Goal: Download file/media

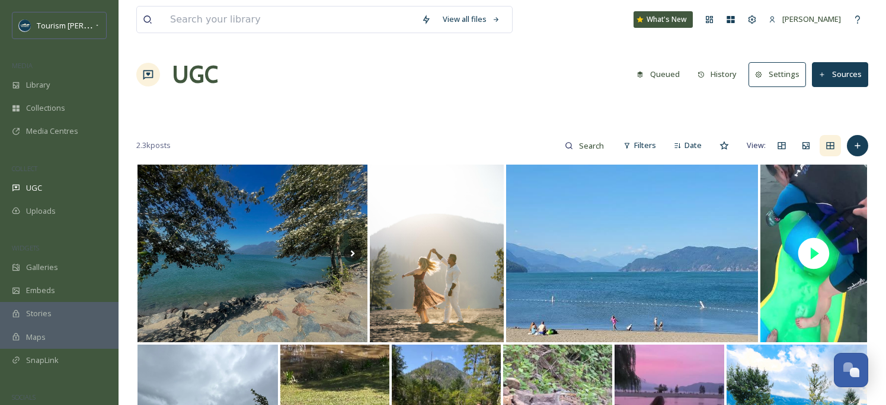
scroll to position [238, 0]
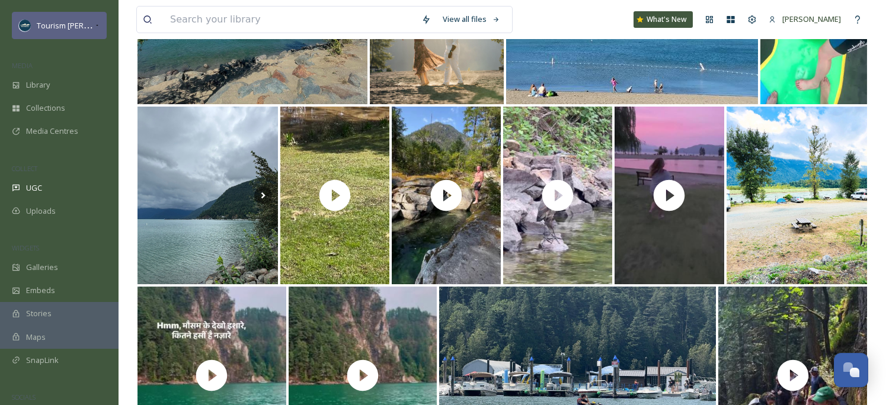
click at [82, 30] on span "Tourism [PERSON_NAME]" at bounding box center [81, 25] width 89 height 11
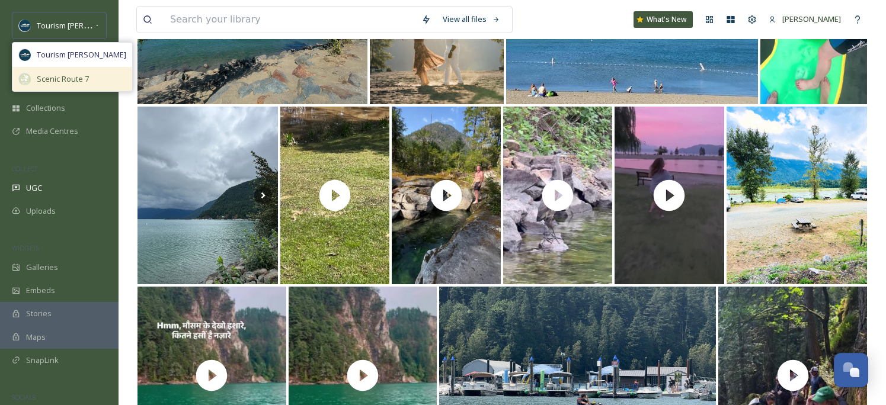
click at [67, 78] on span "Scenic Route 7" at bounding box center [63, 78] width 52 height 11
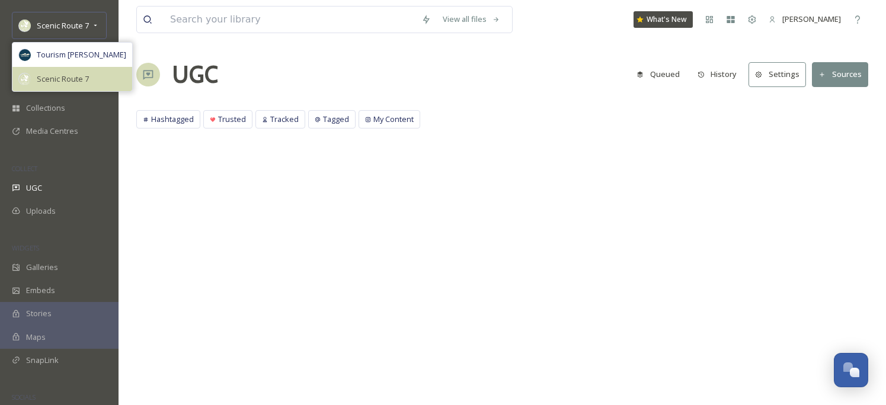
scroll to position [0, 0]
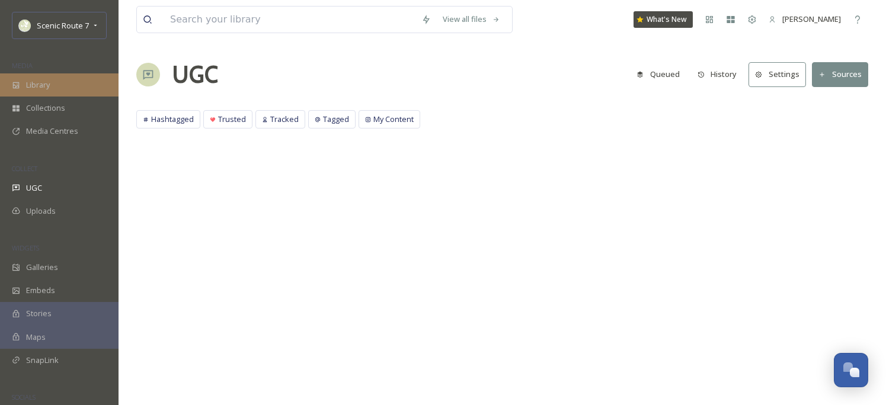
click at [59, 88] on div "Library" at bounding box center [59, 84] width 119 height 23
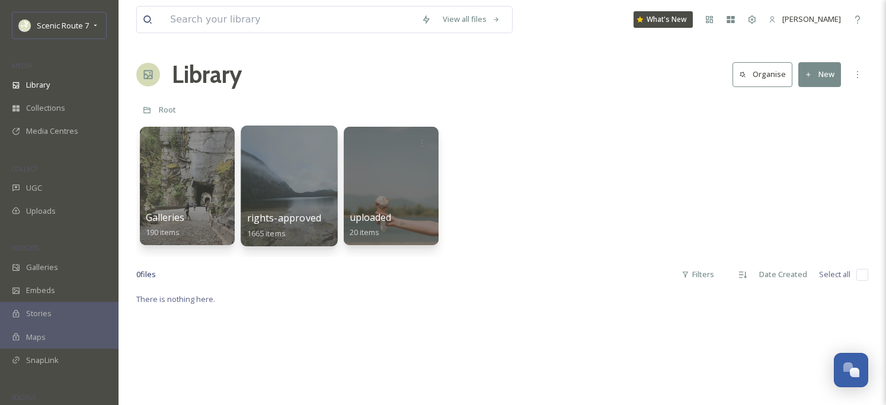
click at [286, 207] on div at bounding box center [289, 186] width 97 height 121
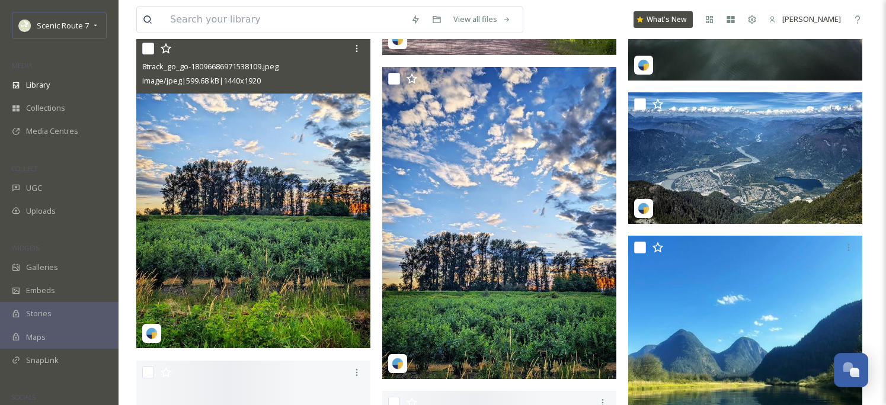
scroll to position [3198, 0]
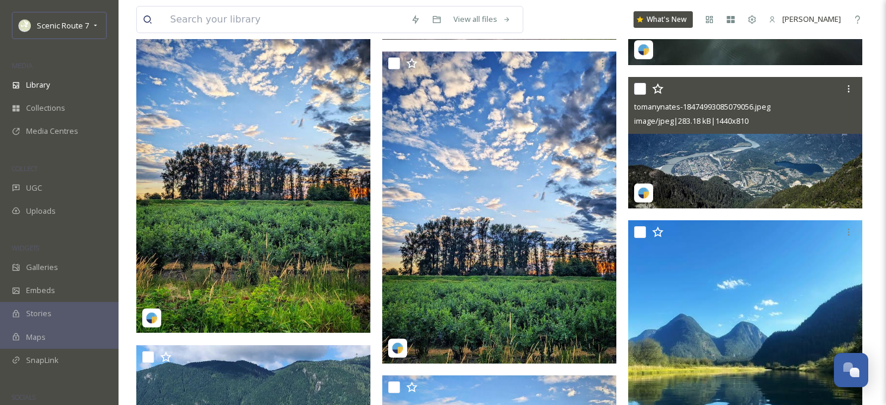
click at [702, 151] on img at bounding box center [745, 143] width 234 height 132
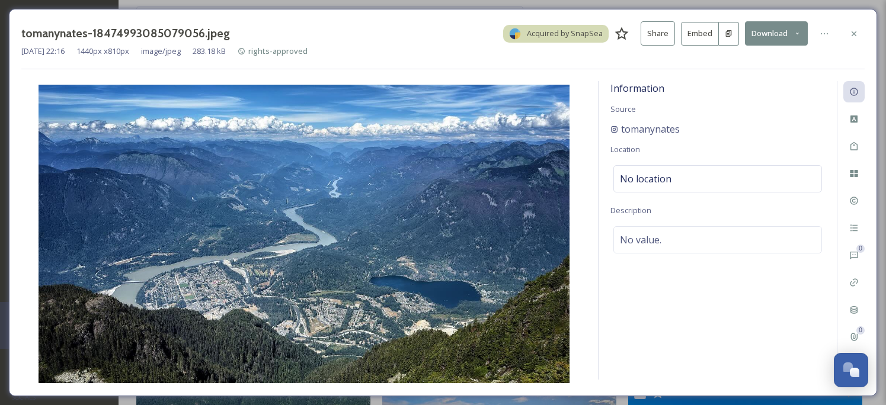
click at [781, 28] on button "Download" at bounding box center [776, 33] width 63 height 24
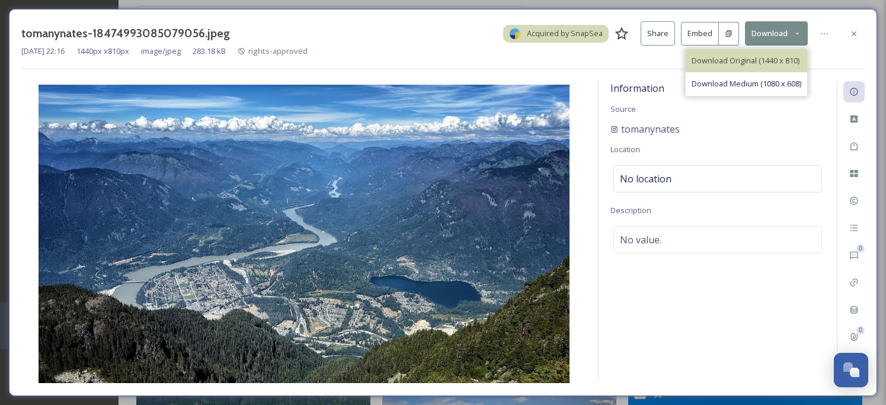
click at [745, 58] on span "Download Original (1440 x 810)" at bounding box center [746, 60] width 108 height 11
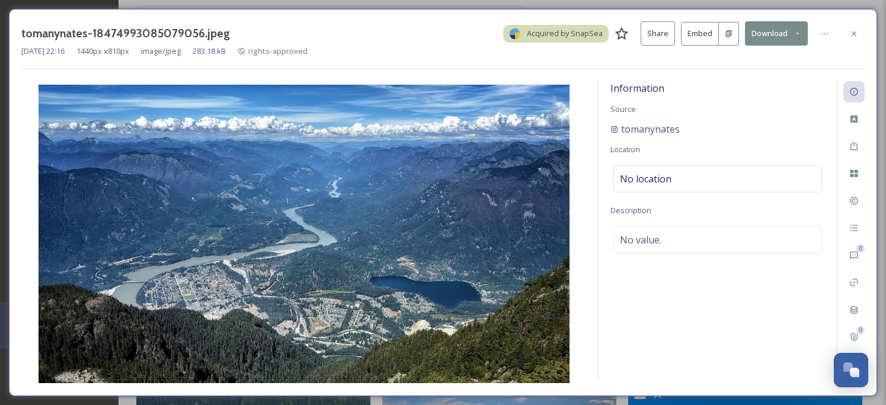
click at [705, 319] on div "Information Source tomanynates Location No location Description No value." at bounding box center [718, 230] width 238 height 299
click at [858, 33] on icon at bounding box center [853, 33] width 9 height 9
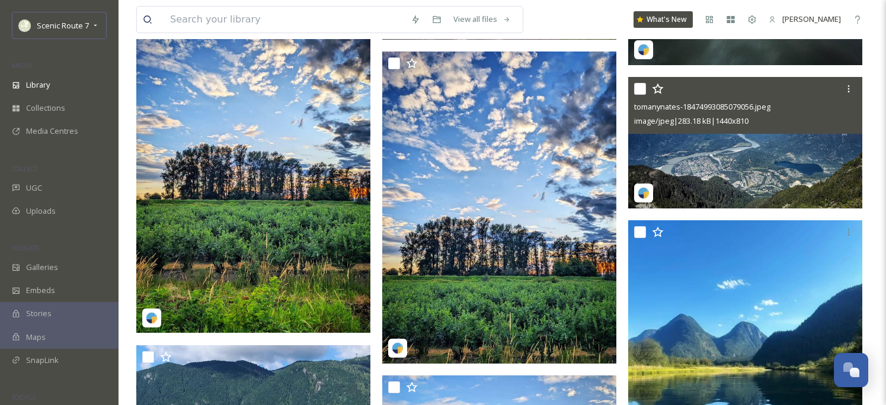
click at [792, 162] on img at bounding box center [745, 143] width 234 height 132
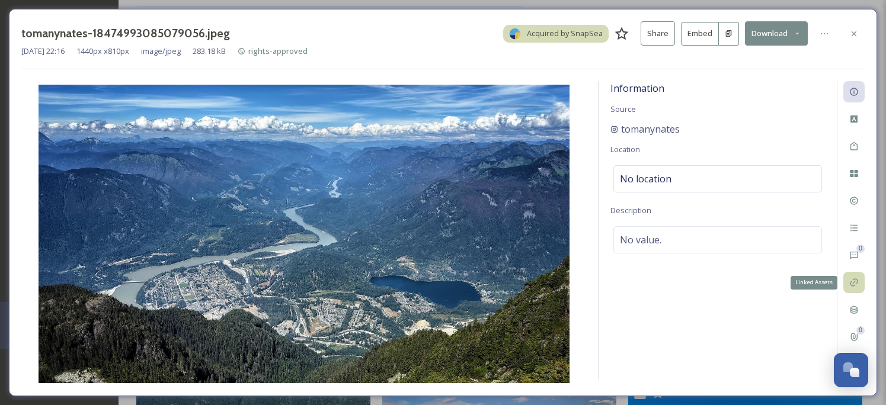
click at [850, 279] on icon at bounding box center [853, 282] width 9 height 9
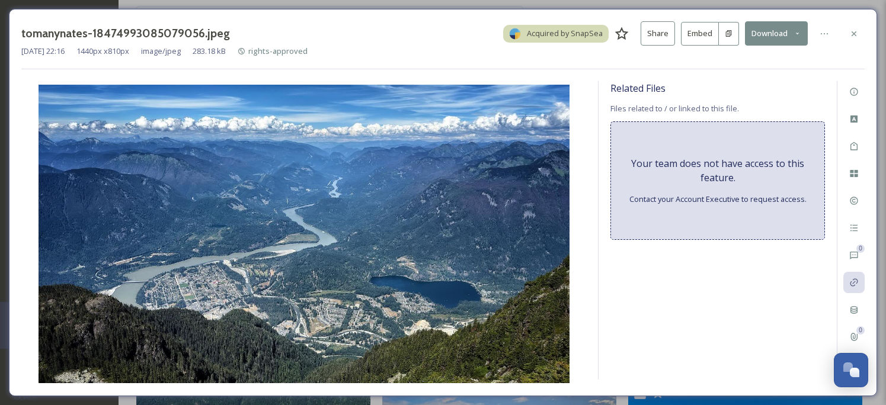
click at [803, 273] on div "Related Files Files related to / or linked to this file. Your team does not hav…" at bounding box center [718, 230] width 238 height 299
click at [852, 95] on icon at bounding box center [853, 91] width 9 height 9
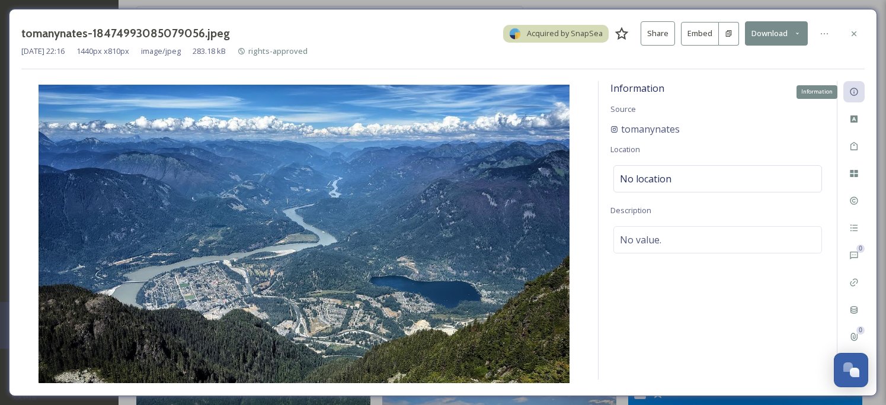
click at [852, 95] on icon at bounding box center [853, 91] width 9 height 9
click at [678, 127] on span "tomanynates" at bounding box center [650, 129] width 59 height 14
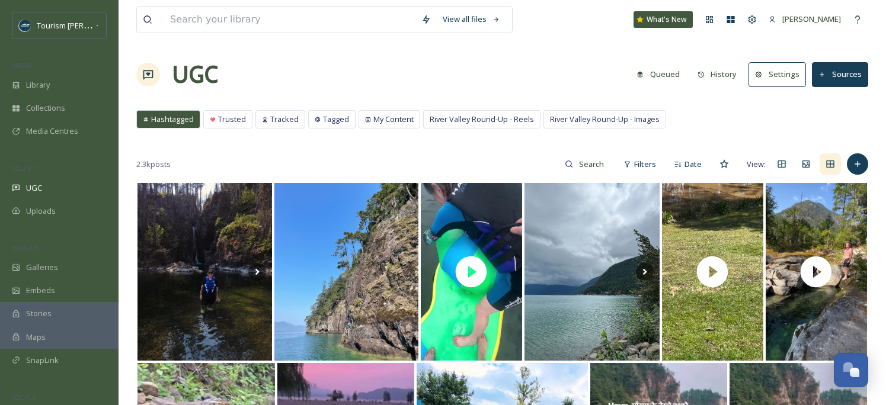
click at [103, 1] on div "Tourism Harrison MEDIA Library Collections Media Centres COLLECT UGC Uploads WI…" at bounding box center [59, 202] width 119 height 405
click at [91, 14] on div "Tourism [PERSON_NAME]" at bounding box center [59, 25] width 95 height 27
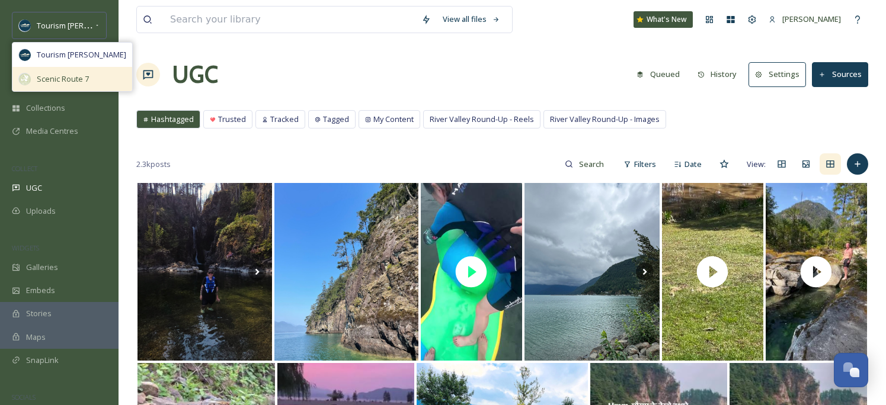
click at [68, 73] on span "Scenic Route 7" at bounding box center [63, 78] width 52 height 11
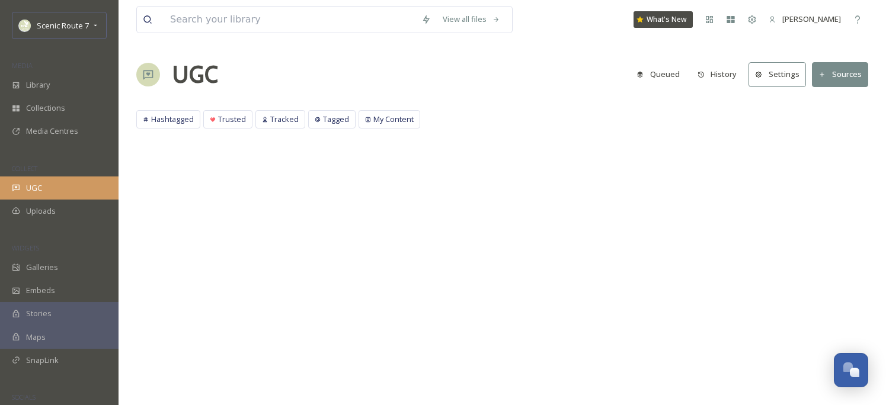
click at [46, 185] on div "UGC" at bounding box center [59, 188] width 119 height 23
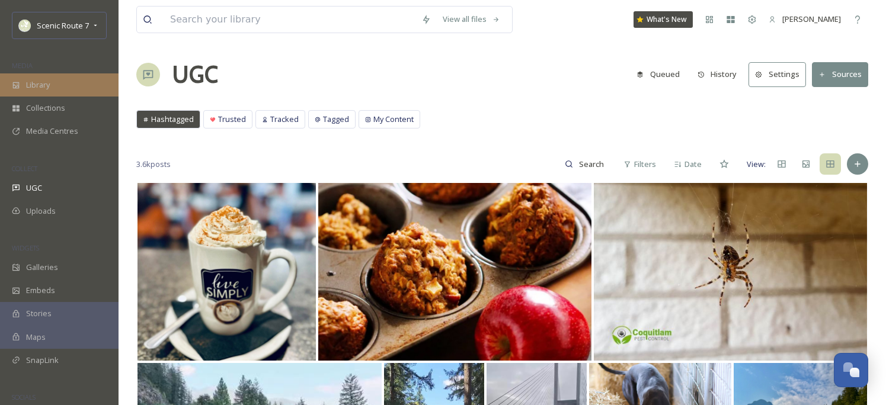
click at [49, 80] on span "Library" at bounding box center [38, 84] width 24 height 11
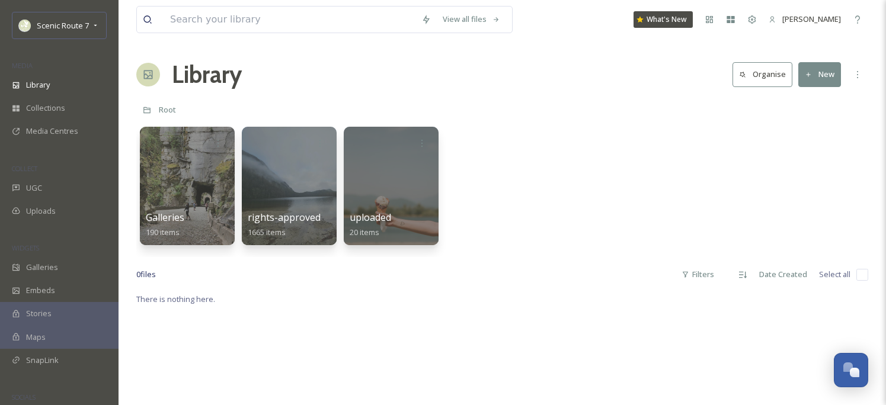
click at [290, 192] on div at bounding box center [289, 186] width 95 height 119
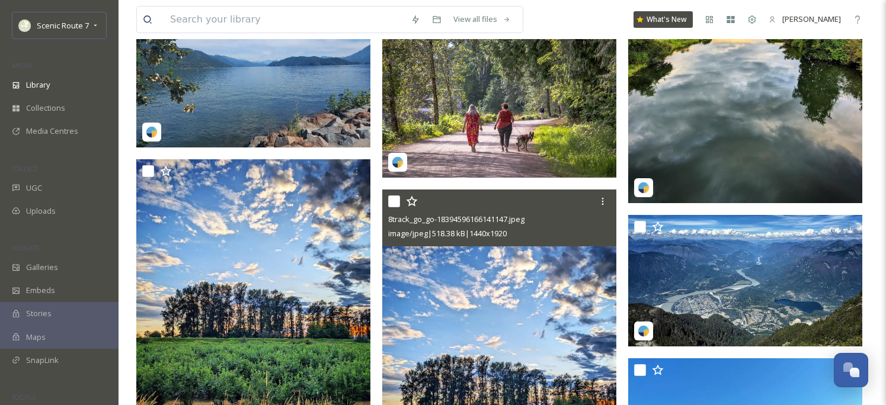
scroll to position [3183, 0]
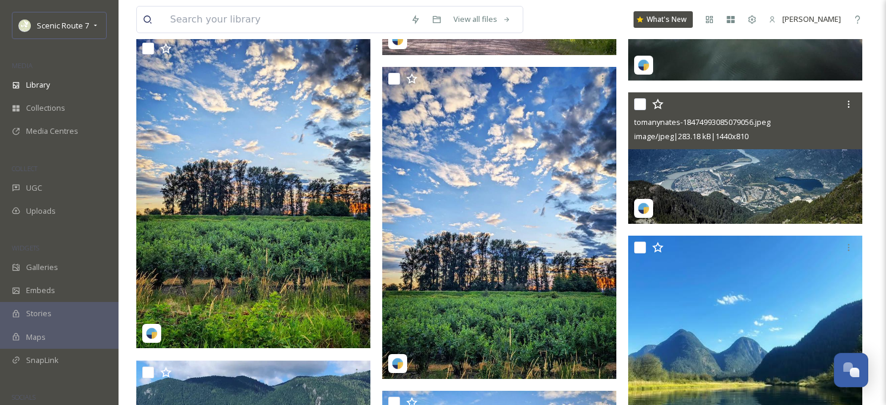
click at [710, 187] on img at bounding box center [745, 158] width 234 height 132
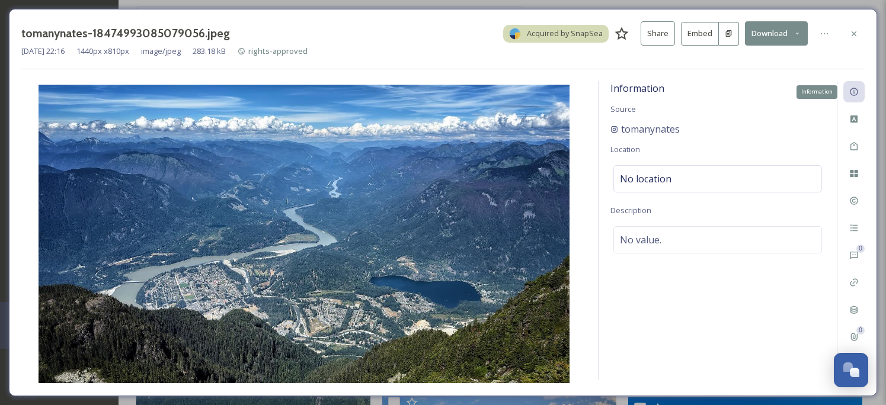
click at [852, 89] on icon at bounding box center [853, 91] width 9 height 9
click at [632, 125] on span "tomanynates" at bounding box center [650, 129] width 59 height 14
